Goal: Task Accomplishment & Management: Manage account settings

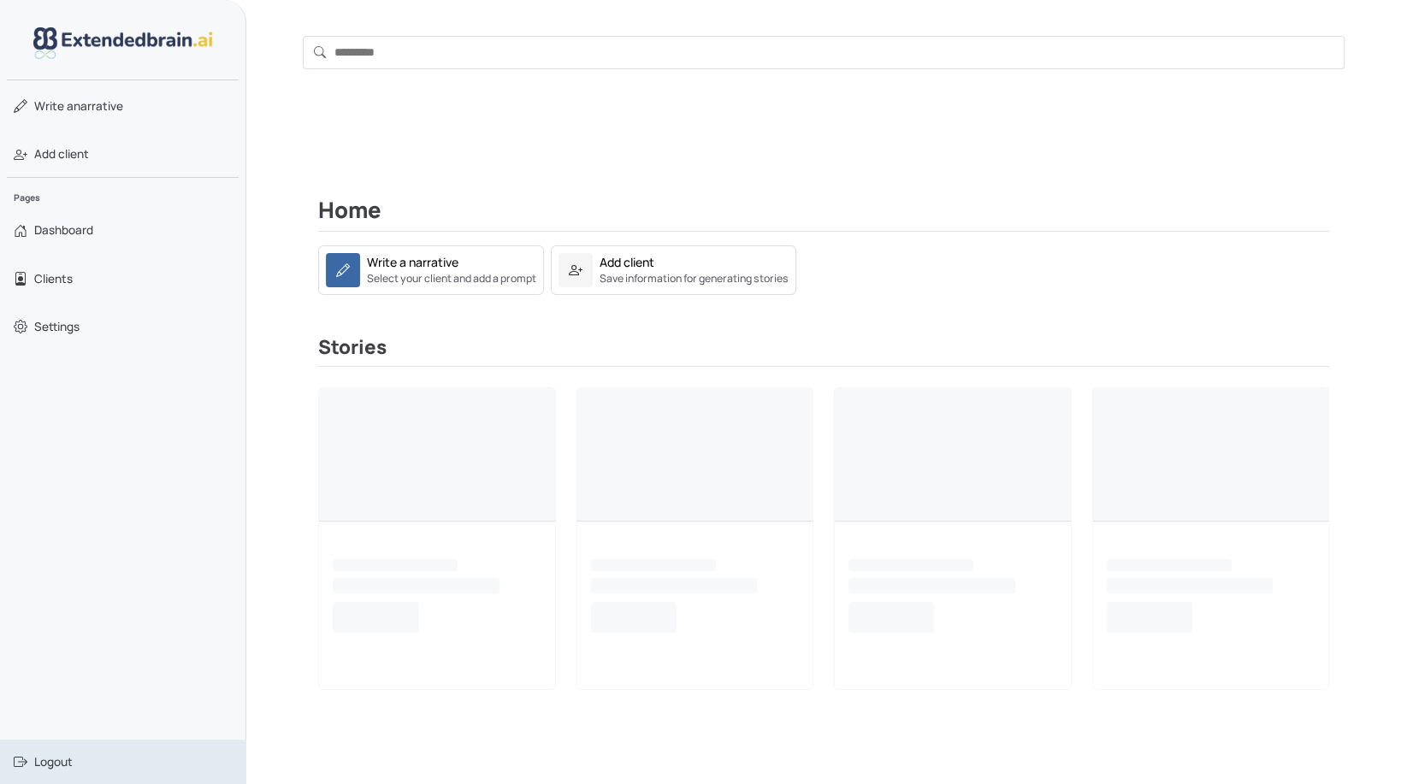
click at [62, 766] on span "Logout" at bounding box center [53, 762] width 38 height 17
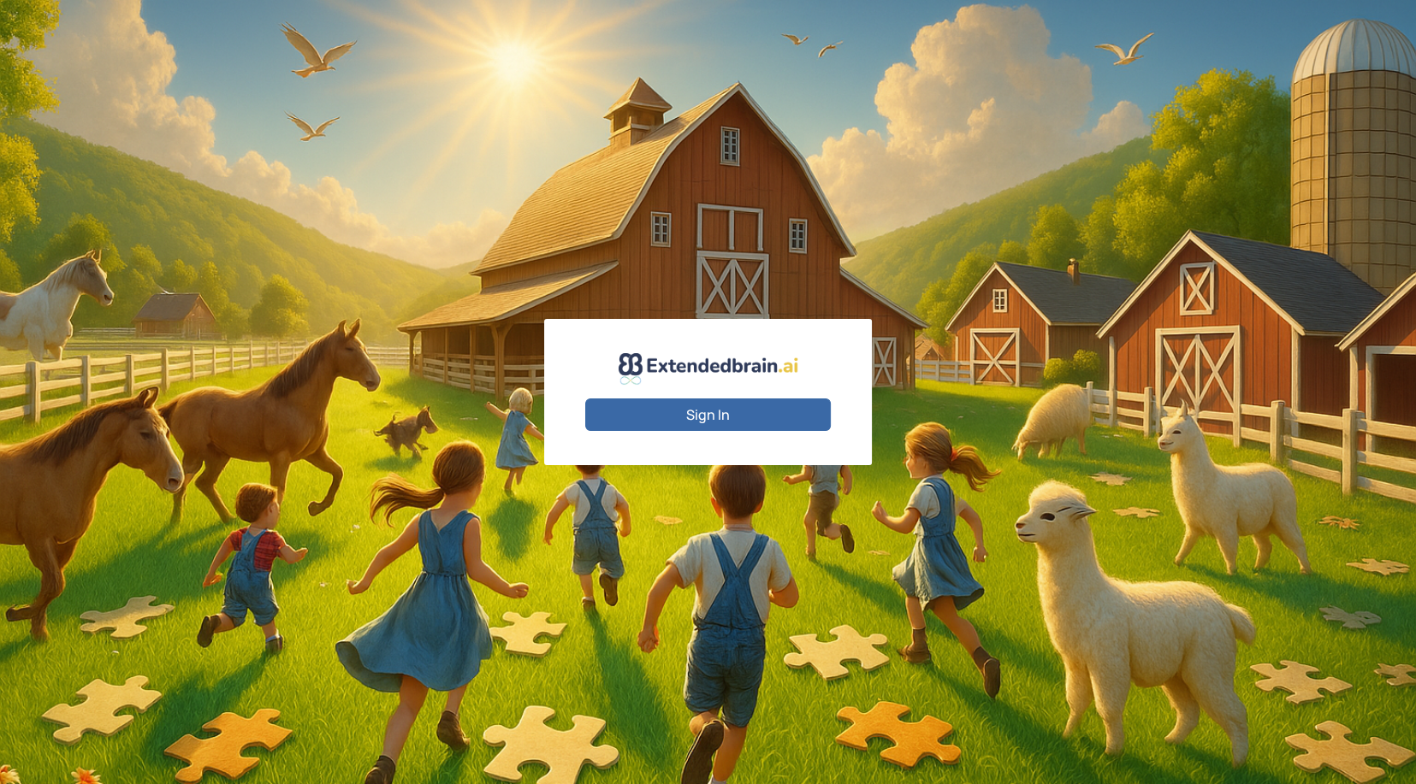
click at [705, 414] on button "Sign In" at bounding box center [707, 415] width 245 height 33
